Goal: Information Seeking & Learning: Compare options

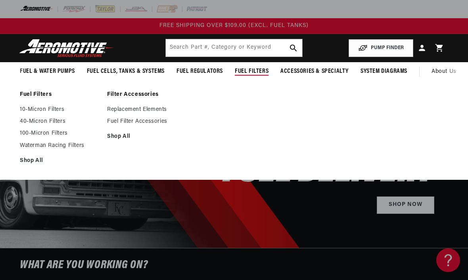
click at [62, 106] on link "10-Micron Filters" at bounding box center [59, 109] width 79 height 7
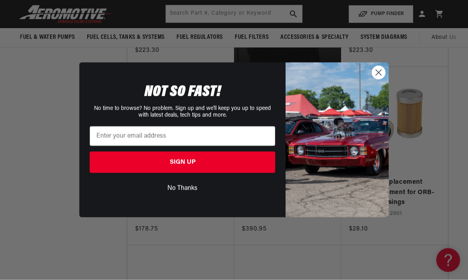
scroll to position [549, 0]
click at [374, 80] on icon "Close dialog" at bounding box center [379, 73] width 14 height 14
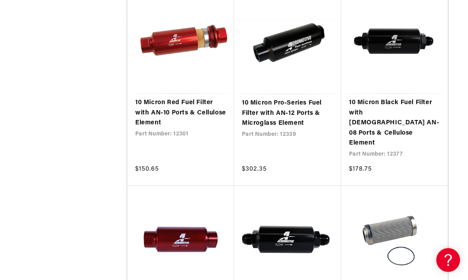
scroll to position [807, 0]
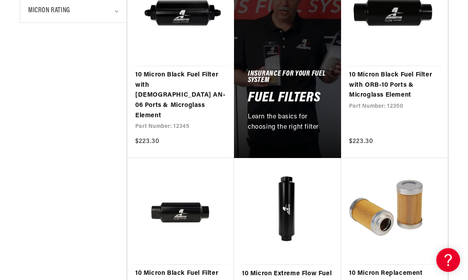
scroll to position [457, 0]
click at [418, 269] on link "10 Micron Replacement Cellulose Element for ORB-10 Filter Housings" at bounding box center [394, 284] width 91 height 31
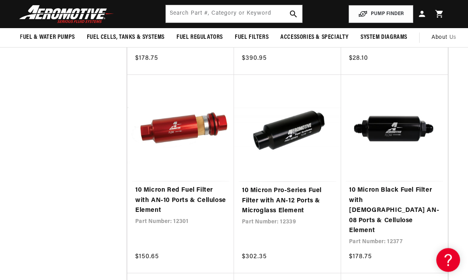
scroll to position [719, 0]
click at [196, 186] on link "10 Micron Red Fuel Filter with AN-10 Ports & Cellulose Element" at bounding box center [180, 201] width 91 height 31
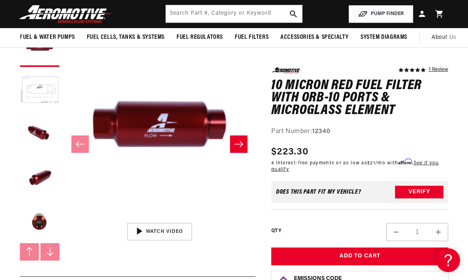
scroll to position [82, 0]
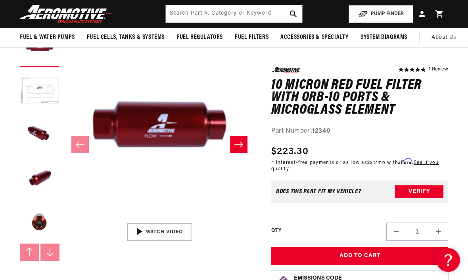
click at [40, 225] on button "Load image 5 in gallery view" at bounding box center [40, 223] width 40 height 40
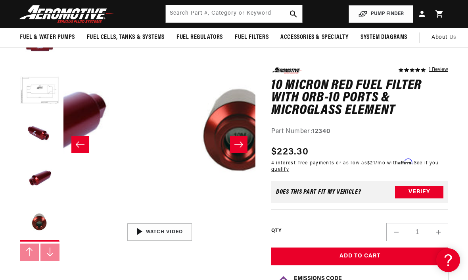
scroll to position [0, 768]
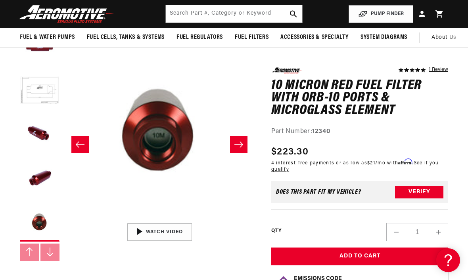
click at [46, 176] on button "Load image 4 in gallery view" at bounding box center [40, 179] width 40 height 40
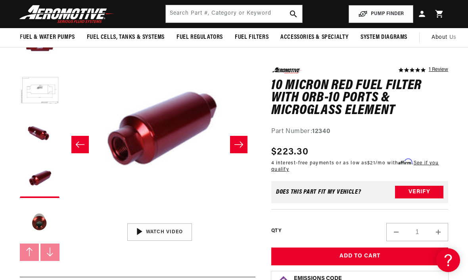
click at [39, 130] on button "Load image 3 in gallery view" at bounding box center [40, 135] width 40 height 40
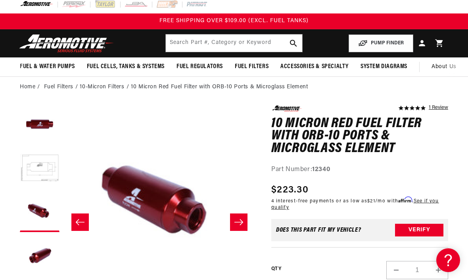
scroll to position [0, 0]
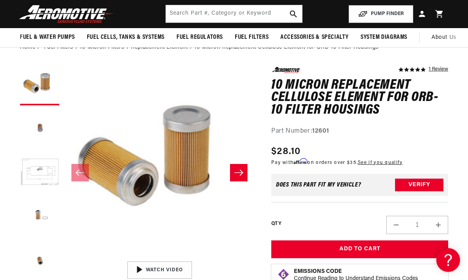
scroll to position [44, 0]
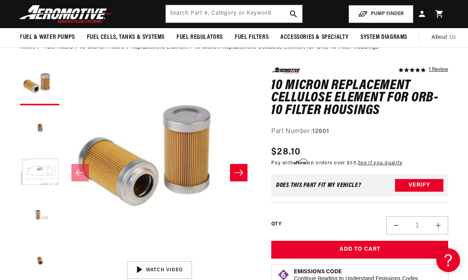
click at [41, 218] on button "Load image 4 in gallery view" at bounding box center [40, 217] width 40 height 40
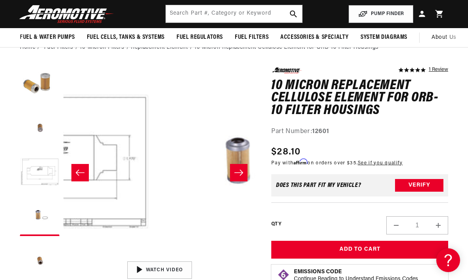
scroll to position [0, 576]
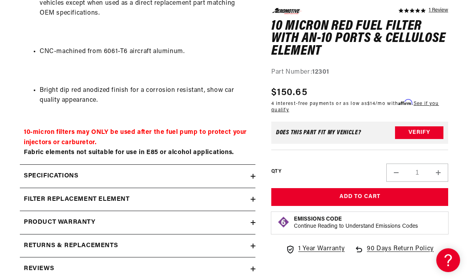
scroll to position [698, 0]
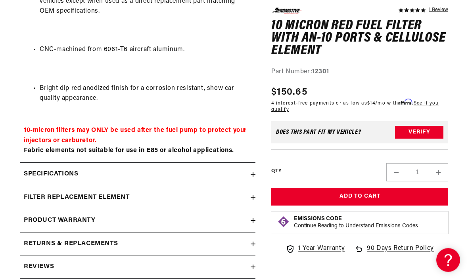
click at [249, 193] on div "filter replacement element" at bounding box center [135, 198] width 231 height 10
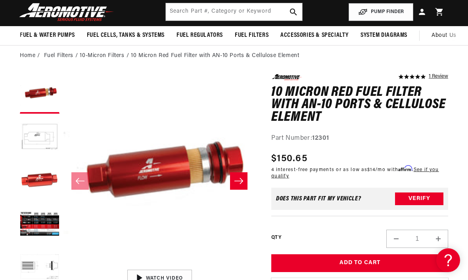
scroll to position [0, 0]
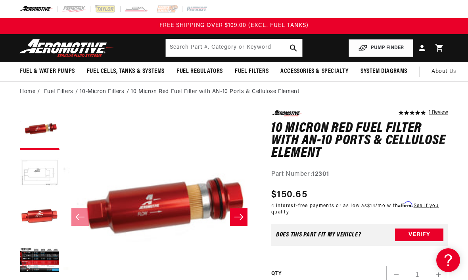
click at [48, 174] on button "Load image 2 in gallery view" at bounding box center [40, 174] width 40 height 40
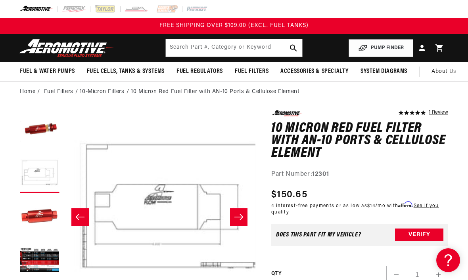
scroll to position [0, 192]
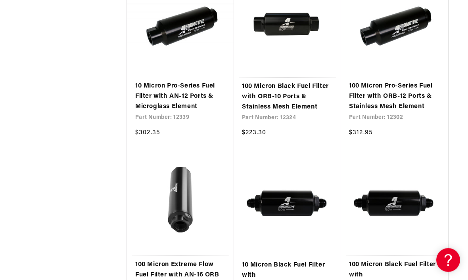
scroll to position [809, 0]
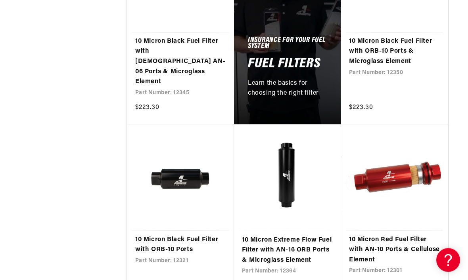
scroll to position [478, 0]
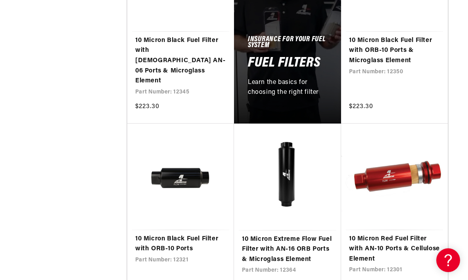
click at [429, 234] on link "10 Micron Red Fuel Filter with AN-10 Ports & Cellulose Element" at bounding box center [394, 249] width 91 height 31
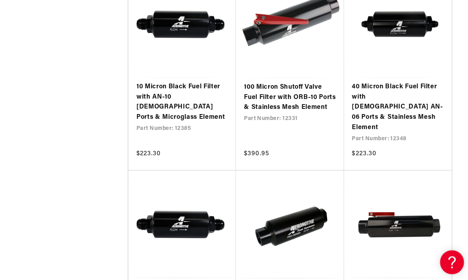
scroll to position [1393, 0]
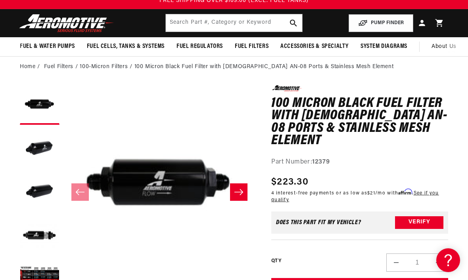
scroll to position [12, 0]
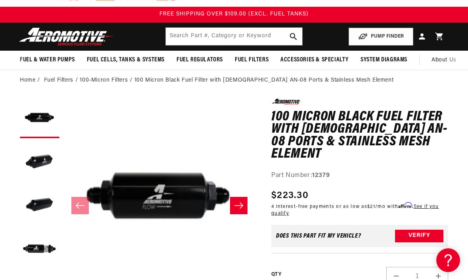
click at [38, 161] on button "Load image 2 in gallery view" at bounding box center [40, 162] width 40 height 40
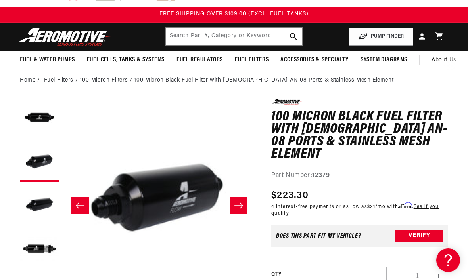
click at [40, 208] on button "Load image 3 in gallery view" at bounding box center [40, 206] width 40 height 40
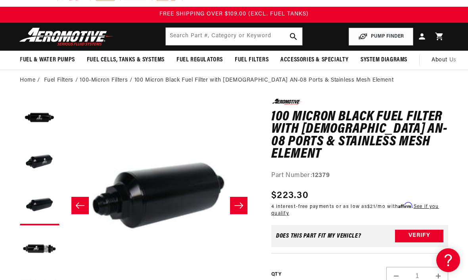
scroll to position [0, 0]
click at [45, 251] on button "Load image 4 in gallery view" at bounding box center [40, 250] width 40 height 40
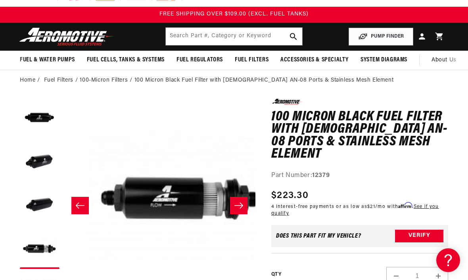
scroll to position [0, 576]
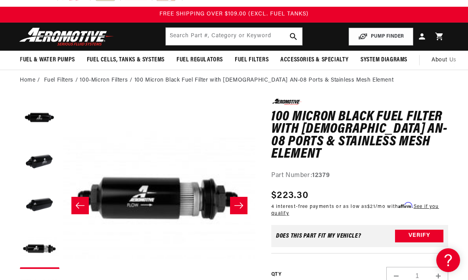
click at [241, 204] on icon "Slide right" at bounding box center [239, 206] width 10 height 8
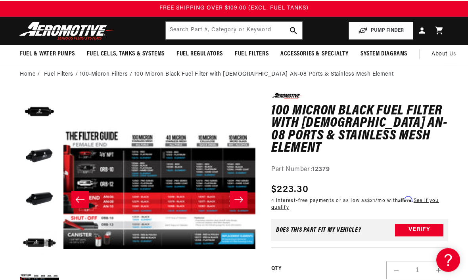
scroll to position [17, 0]
click at [242, 204] on button "Slide right" at bounding box center [238, 199] width 17 height 17
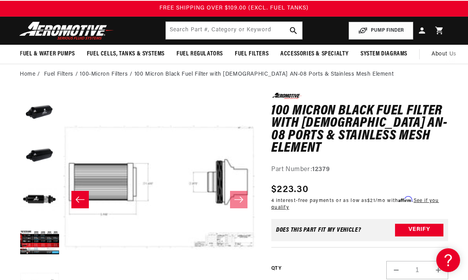
scroll to position [0, 0]
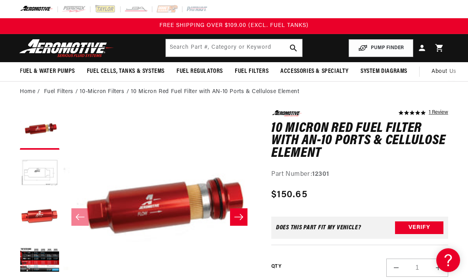
click at [46, 172] on button "Load image 2 in gallery view" at bounding box center [40, 174] width 40 height 40
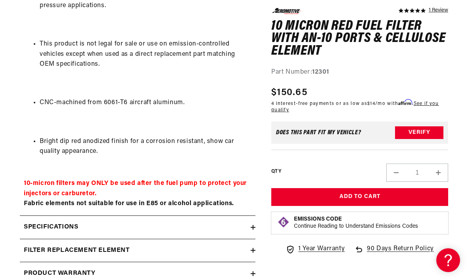
scroll to position [646, 0]
click at [253, 225] on icon at bounding box center [253, 227] width 0 height 5
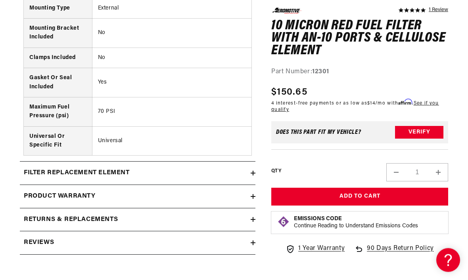
scroll to position [1455, 0]
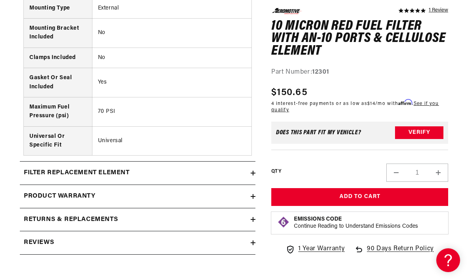
click at [254, 162] on summary "filter replacement element" at bounding box center [138, 173] width 236 height 23
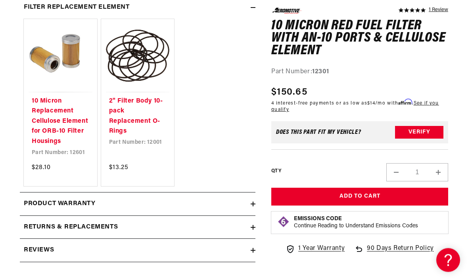
scroll to position [1621, 0]
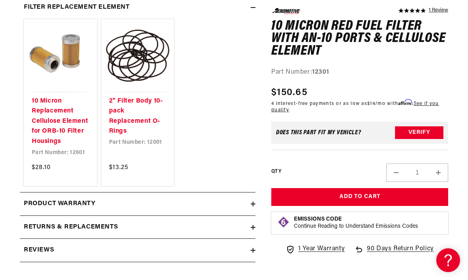
click at [254, 239] on summary "Reviews" at bounding box center [138, 250] width 236 height 23
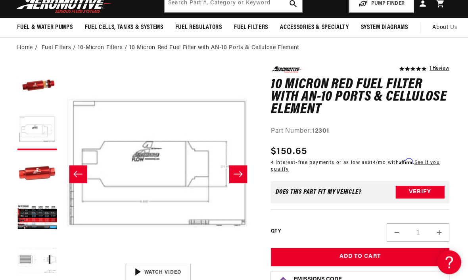
scroll to position [44, 0]
click at [37, 172] on button "Load image 3 in gallery view" at bounding box center [40, 173] width 40 height 40
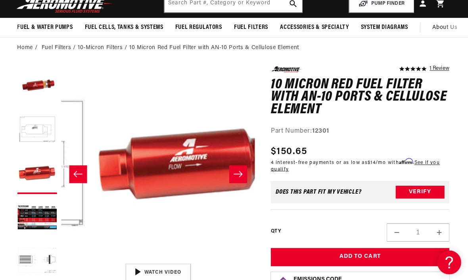
scroll to position [0, 384]
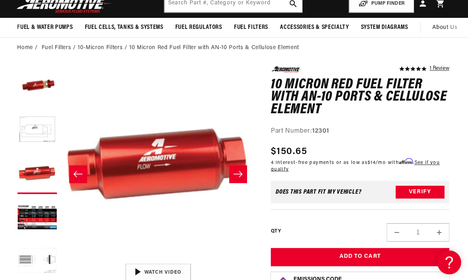
click at [49, 132] on button "Load image 2 in gallery view" at bounding box center [40, 129] width 40 height 40
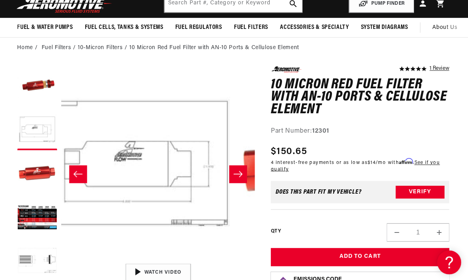
scroll to position [0, 192]
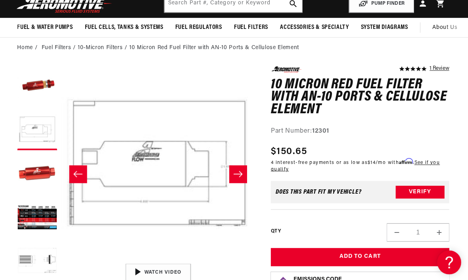
click at [48, 85] on button "Load image 1 in gallery view" at bounding box center [40, 86] width 40 height 40
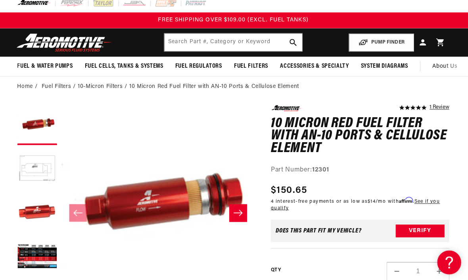
scroll to position [16, 0]
